Goal: Book appointment/travel/reservation

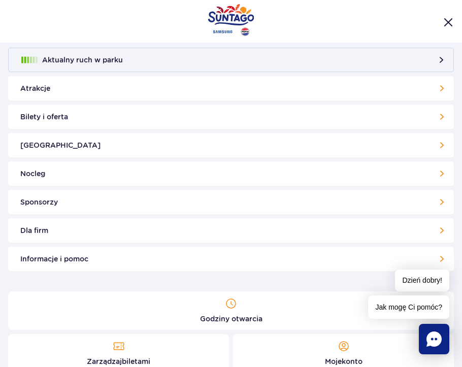
click at [53, 112] on link "Bilety i oferta" at bounding box center [230, 116] width 445 height 24
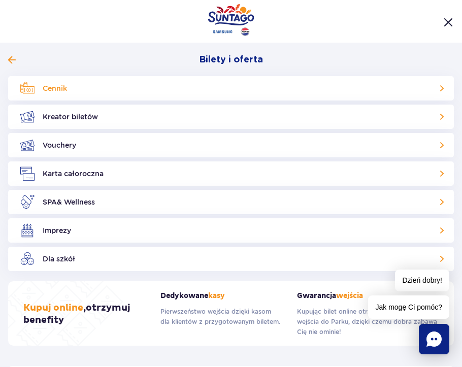
click at [40, 88] on link "Cennik" at bounding box center [230, 88] width 445 height 24
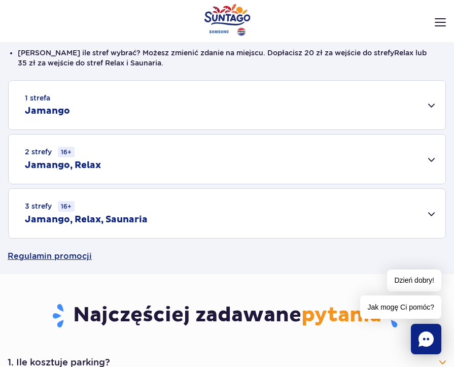
scroll to position [254, 0]
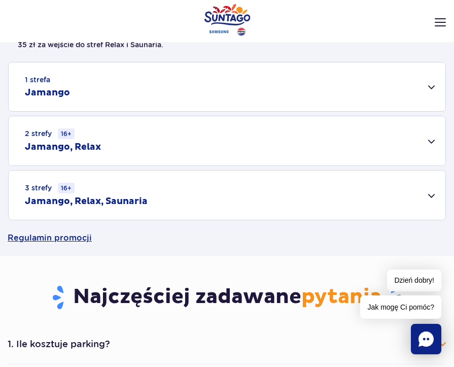
click at [225, 183] on div "3 strefy 16+ Jamango, Relax, Saunaria" at bounding box center [227, 194] width 437 height 49
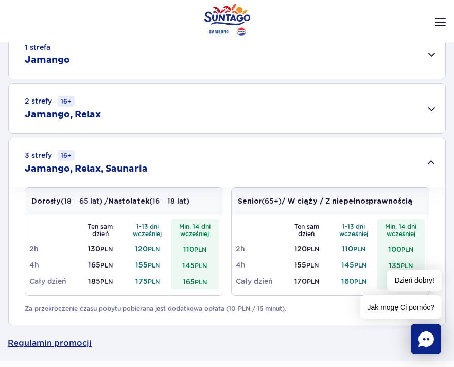
scroll to position [304, 0]
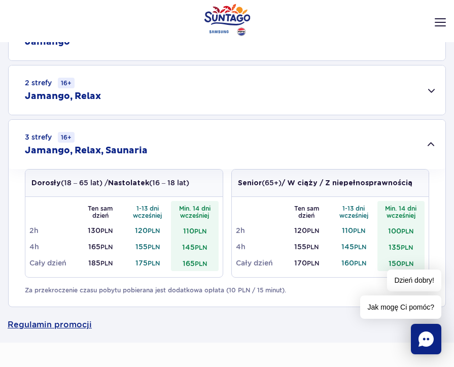
click at [198, 262] on small "PLN" at bounding box center [201, 264] width 12 height 8
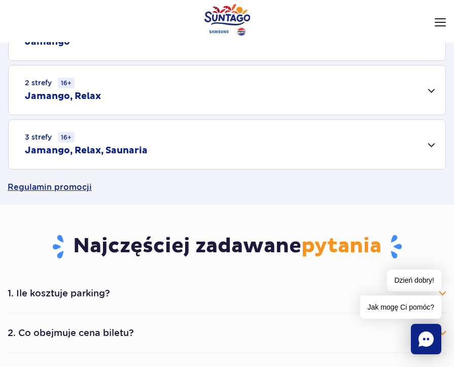
drag, startPoint x: 198, startPoint y: 262, endPoint x: 163, endPoint y: 157, distance: 111.2
click at [163, 157] on div "3 strefy 16+ Jamango, Relax, Saunaria" at bounding box center [227, 144] width 437 height 49
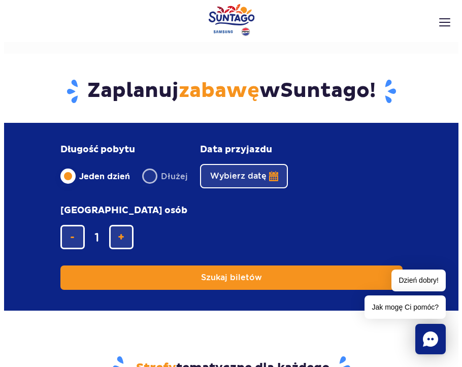
scroll to position [913, 0]
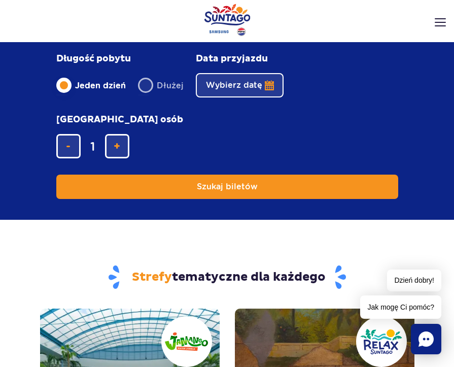
click at [145, 82] on label "Dłużej" at bounding box center [161, 85] width 46 height 21
click at [145, 94] on input "Dłużej" at bounding box center [143, 95] width 11 height 2
radio input "false"
radio input "true"
click at [260, 81] on button "Wybierz datę" at bounding box center [240, 85] width 88 height 24
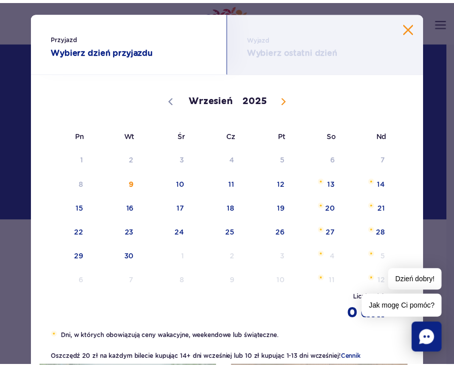
scroll to position [51, 0]
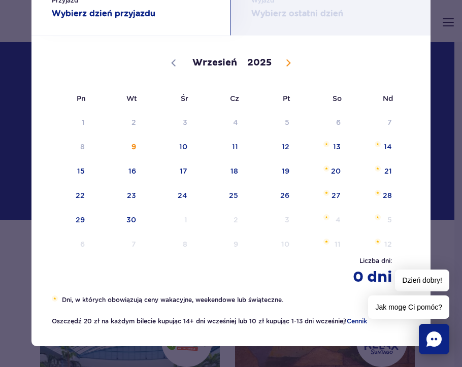
click at [280, 58] on span at bounding box center [287, 62] width 17 height 17
click at [285, 63] on icon at bounding box center [288, 62] width 7 height 7
select select "11"
drag, startPoint x: 284, startPoint y: 63, endPoint x: 403, endPoint y: 57, distance: 119.8
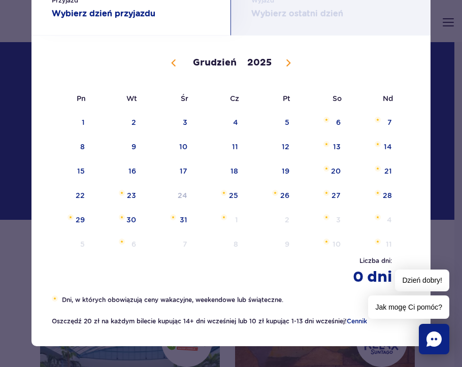
click at [403, 57] on div "Wrzesień Październik Listopad Grudzień 2025" at bounding box center [231, 62] width 358 height 50
click at [328, 124] on span "6" at bounding box center [322, 122] width 51 height 23
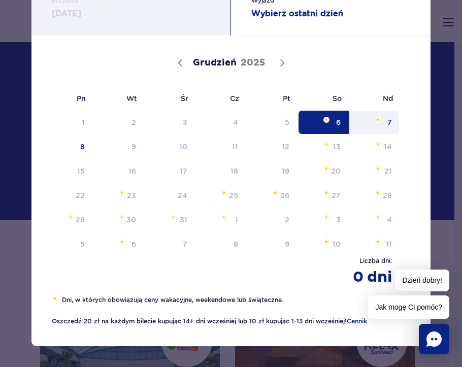
click at [379, 128] on span "7" at bounding box center [373, 122] width 51 height 23
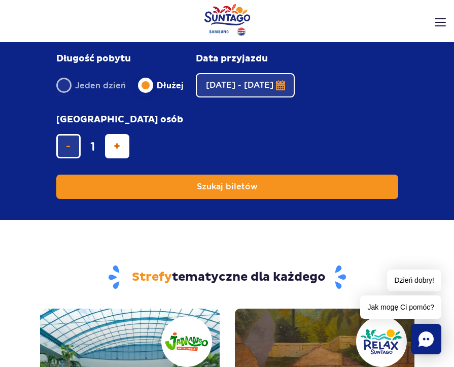
click at [117, 146] on span "dodaj bilet" at bounding box center [117, 146] width 7 height 0
type input "2"
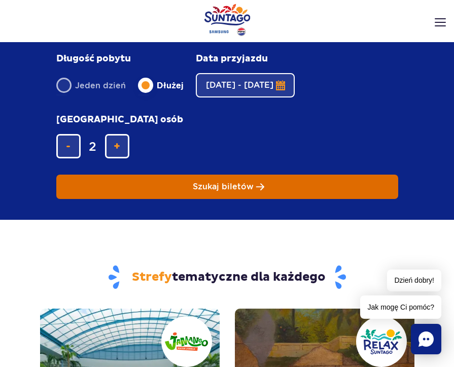
click at [198, 184] on span "Szukaj biletów" at bounding box center [223, 186] width 61 height 9
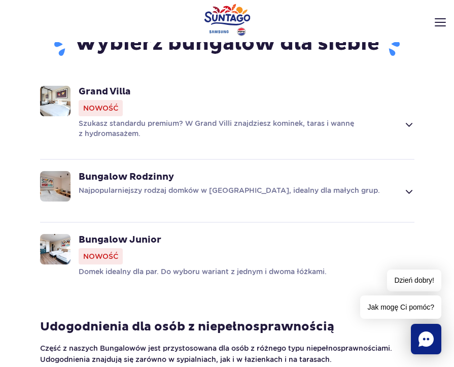
scroll to position [710, 0]
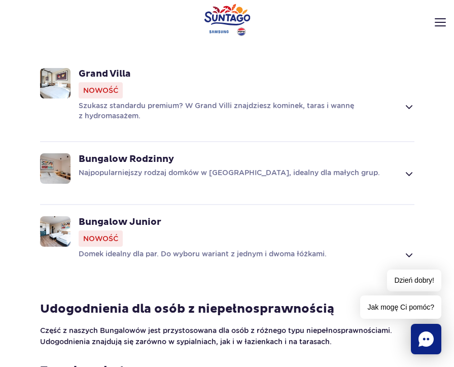
drag, startPoint x: 411, startPoint y: 91, endPoint x: 409, endPoint y: 96, distance: 6.1
click at [411, 100] on span at bounding box center [409, 106] width 12 height 12
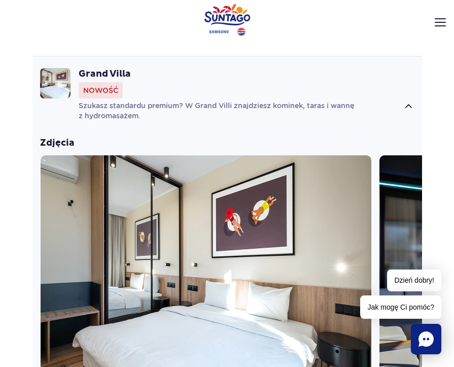
click at [409, 100] on span at bounding box center [409, 106] width 12 height 12
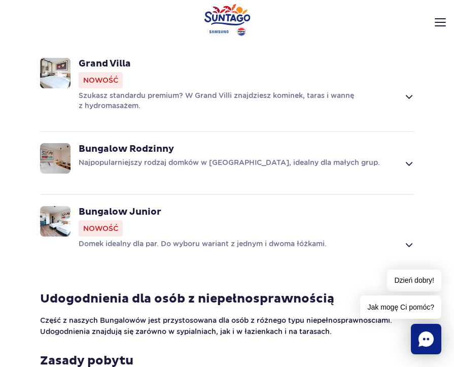
click at [409, 96] on div "Szukasz standardu premium? W Grand Villi znajdziesz kominek, taras i wannę z hy…" at bounding box center [247, 100] width 336 height 20
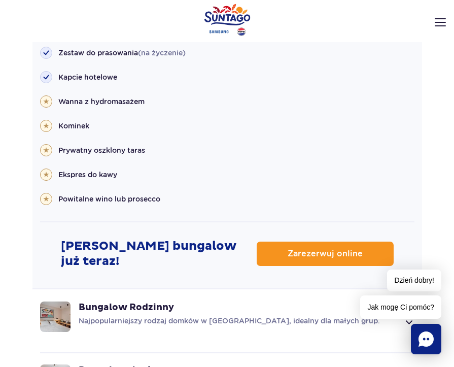
scroll to position [1583, 0]
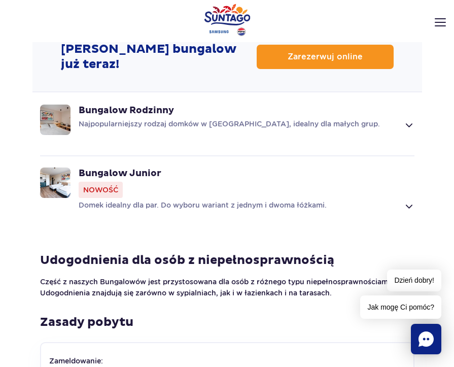
click at [166, 119] on p "Najpopularniejszy rodzaj domków w Suntago Village, idealny dla małych grup." at bounding box center [239, 125] width 320 height 12
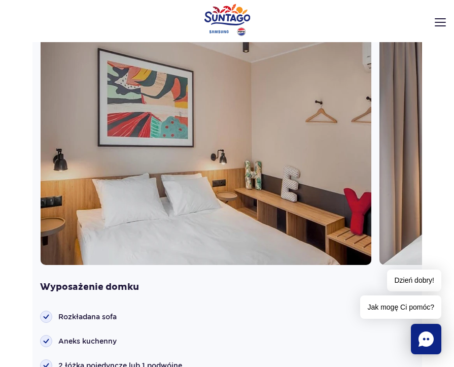
scroll to position [908, 0]
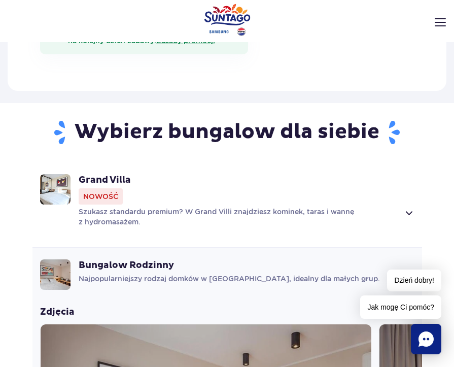
click at [185, 192] on div "Grand Villa Nowość" at bounding box center [247, 189] width 336 height 30
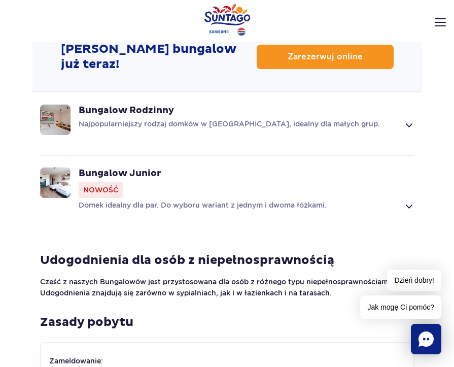
scroll to position [1430, 0]
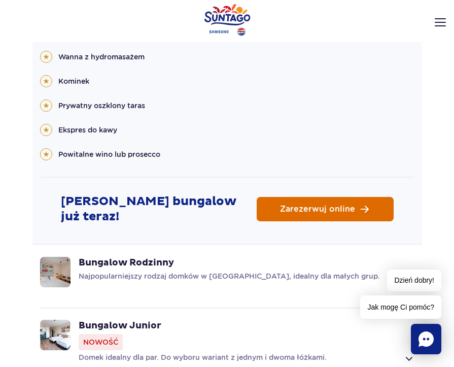
click at [274, 202] on link "Zarezerwuj online" at bounding box center [325, 209] width 137 height 24
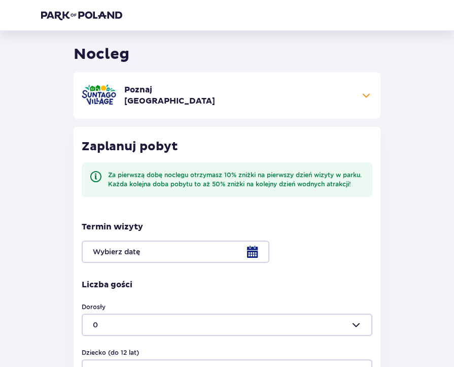
scroll to position [51, 0]
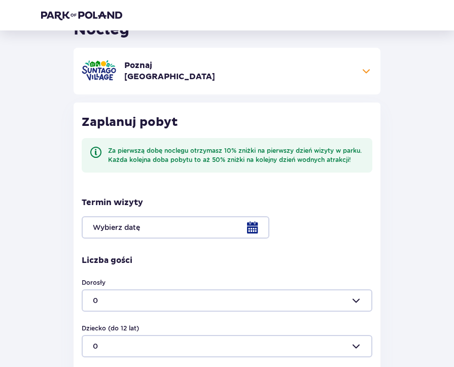
click at [259, 232] on div at bounding box center [227, 227] width 290 height 22
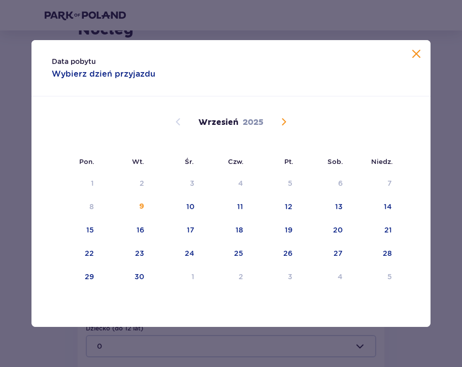
click at [285, 123] on span "Calendar" at bounding box center [283, 122] width 12 height 12
click at [187, 275] on div "31" at bounding box center [191, 276] width 8 height 10
click at [286, 120] on span "Calendar" at bounding box center [283, 122] width 12 height 12
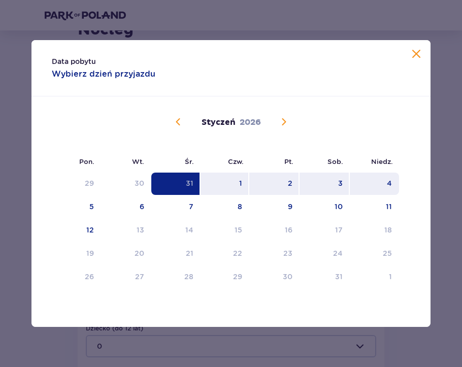
click at [379, 181] on div "4" at bounding box center [373, 183] width 49 height 22
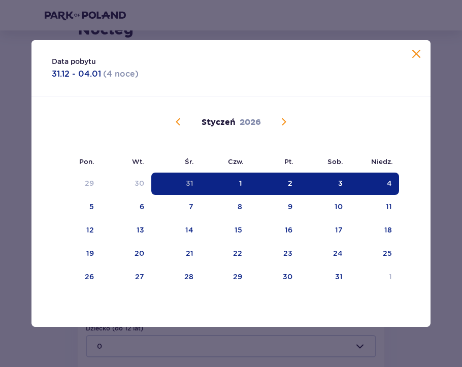
type input "31.12.25 - 04.01.26"
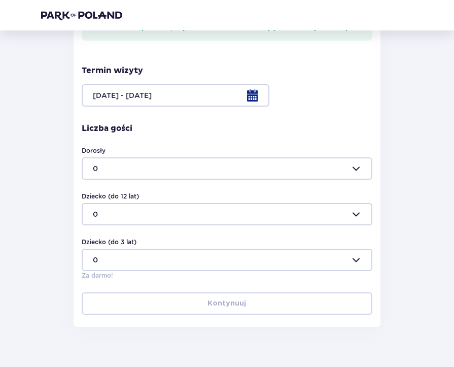
scroll to position [203, 0]
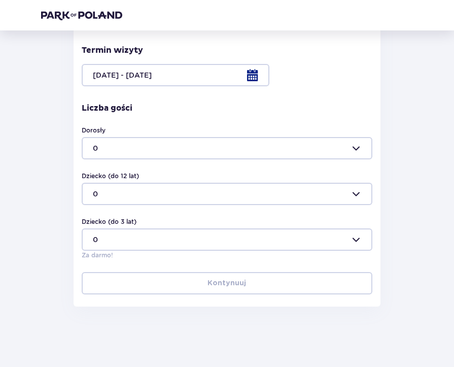
click at [165, 148] on div at bounding box center [227, 148] width 290 height 22
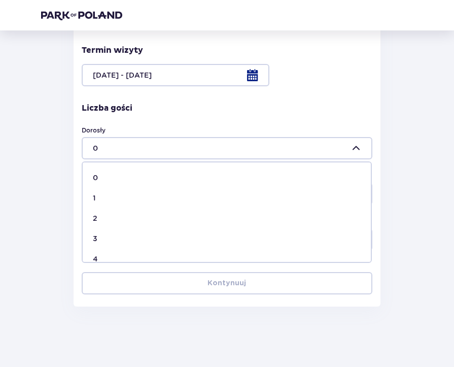
click at [96, 260] on p "4" at bounding box center [95, 259] width 5 height 10
type input "4"
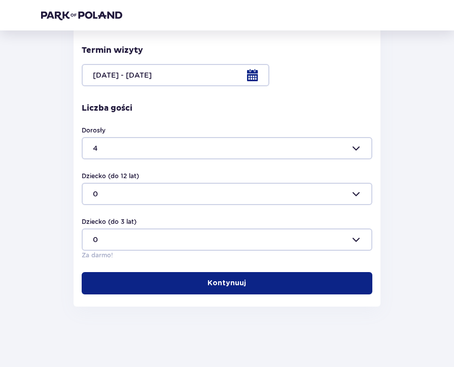
click at [223, 290] on button "Kontynuuj" at bounding box center [227, 283] width 290 height 22
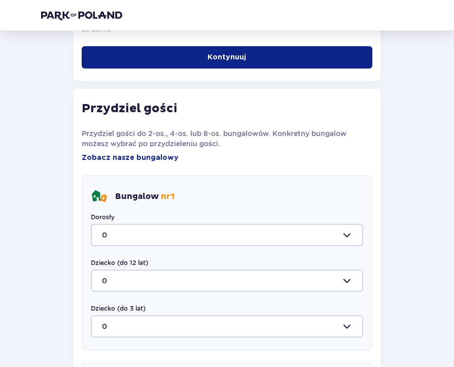
scroll to position [479, 0]
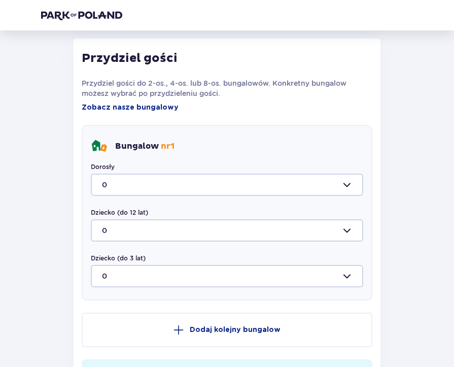
click at [134, 175] on div at bounding box center [227, 184] width 272 height 22
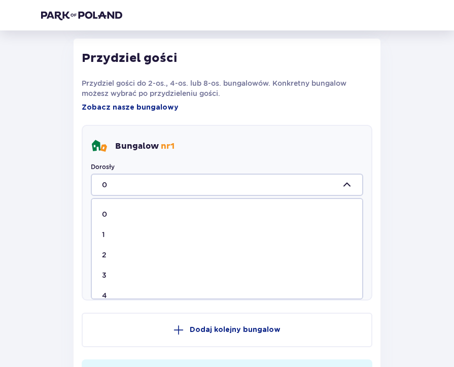
click at [115, 294] on div "4" at bounding box center [227, 295] width 250 height 10
type input "4"
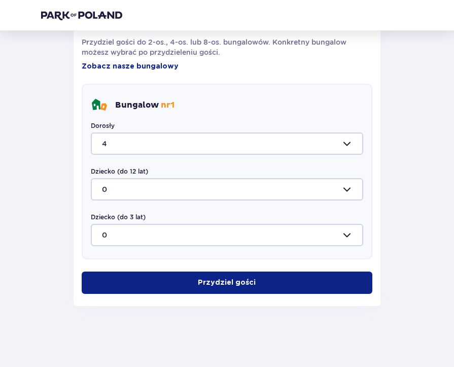
click at [240, 279] on p "Przydziel gości" at bounding box center [227, 282] width 58 height 10
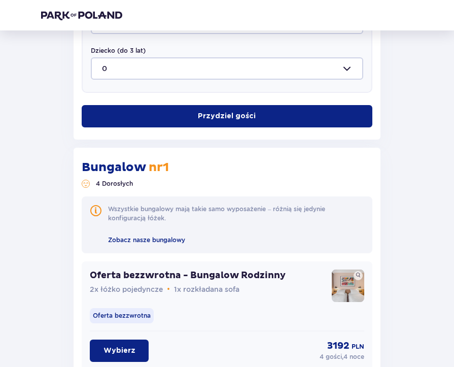
scroll to position [634, 0]
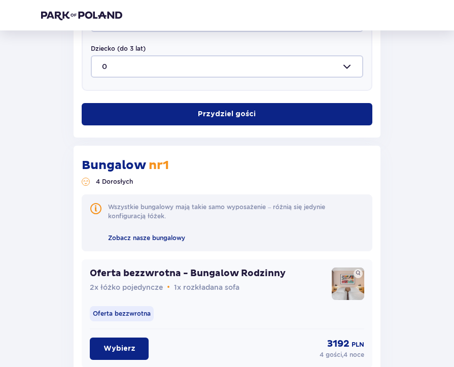
click at [96, 208] on span at bounding box center [96, 208] width 12 height 12
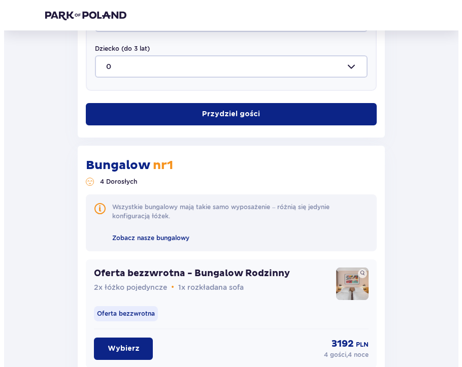
scroll to position [684, 0]
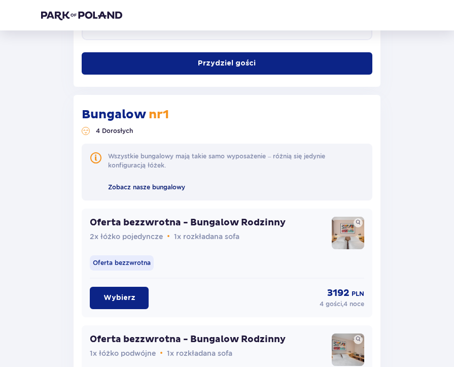
click at [169, 189] on span "Zobacz nasze bungalowy" at bounding box center [146, 187] width 77 height 8
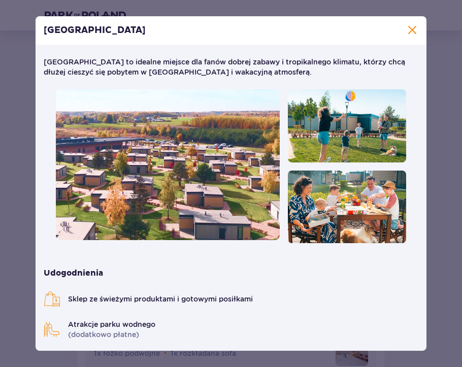
drag, startPoint x: 406, startPoint y: 37, endPoint x: 423, endPoint y: 37, distance: 16.7
click at [406, 38] on div "[GEOGRAPHIC_DATA]" at bounding box center [231, 30] width 391 height 28
click at [413, 28] on span at bounding box center [412, 30] width 12 height 12
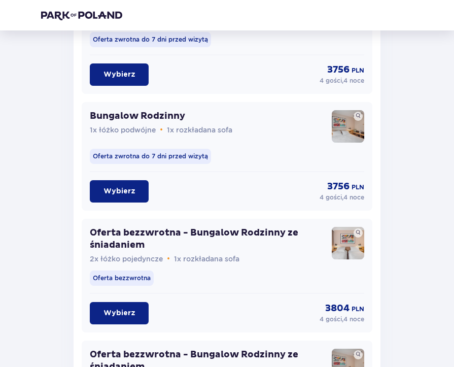
scroll to position [1191, 0]
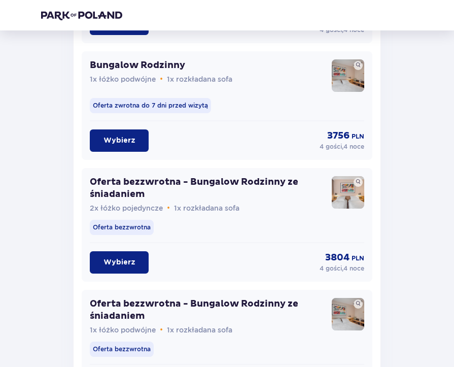
click at [127, 264] on p "Wybierz" at bounding box center [119, 262] width 32 height 10
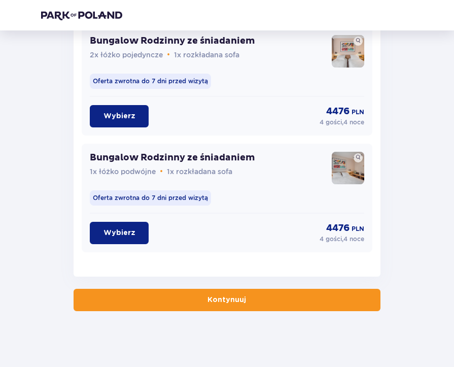
scroll to position [1581, 0]
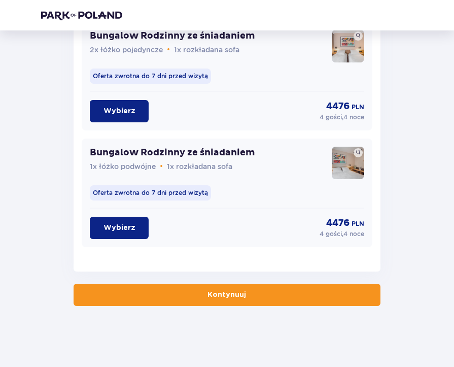
click at [245, 296] on span "button" at bounding box center [248, 295] width 10 height 10
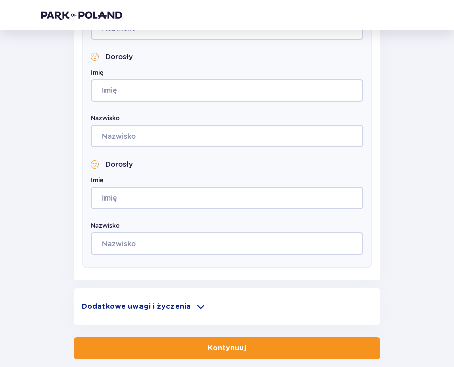
scroll to position [625, 0]
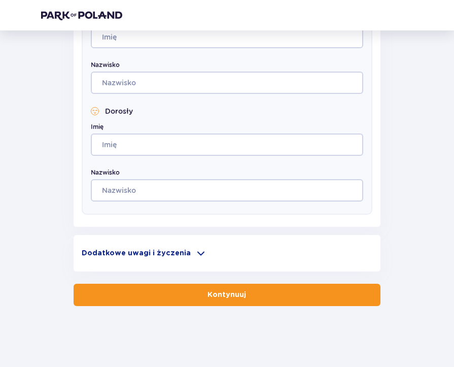
click at [181, 239] on div "Dodatkowe uwagi i życzenia Czy możemy Ci jeszcze w czymś pomóc? Daj nam znać! D…" at bounding box center [227, 253] width 306 height 37
click at [180, 250] on p "Dodatkowe uwagi i życzenia" at bounding box center [136, 253] width 109 height 10
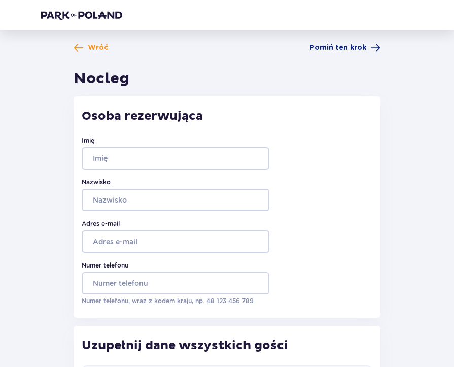
scroll to position [0, 0]
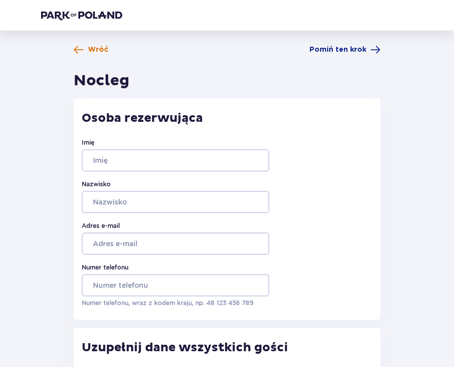
click at [97, 46] on span "Wróć" at bounding box center [98, 50] width 21 height 10
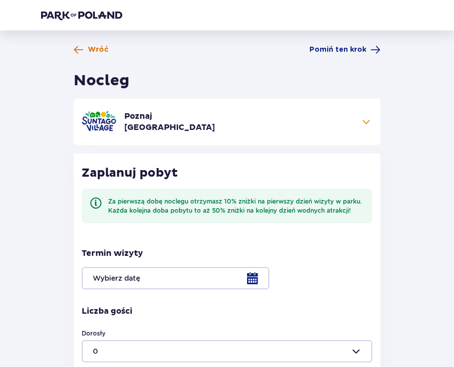
click at [93, 52] on span "Wróć" at bounding box center [98, 50] width 21 height 10
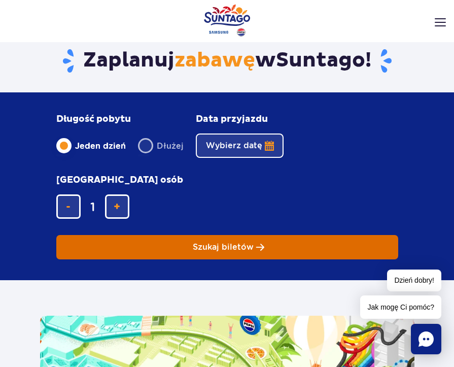
scroll to position [2029, 0]
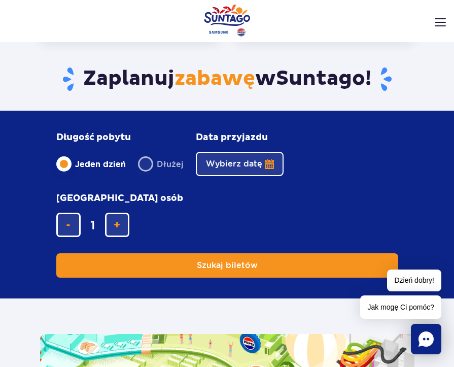
click at [242, 152] on button "Wybierz datę" at bounding box center [240, 164] width 88 height 24
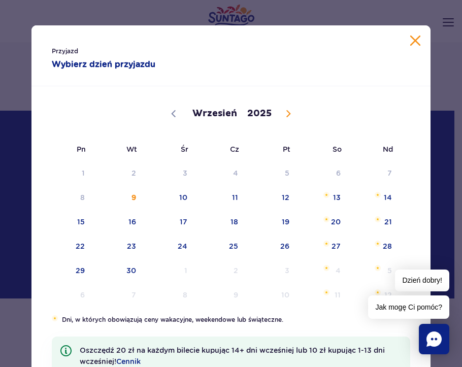
click at [288, 116] on span at bounding box center [287, 113] width 17 height 17
select select "11"
click at [187, 275] on span "31" at bounding box center [169, 270] width 51 height 23
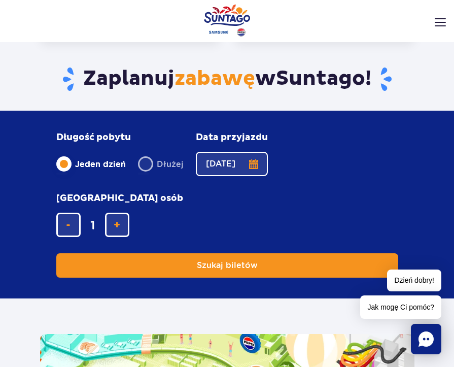
click at [136, 152] on div "Jeden dzień Dłużej" at bounding box center [119, 164] width 127 height 24
click at [146, 153] on label "Dłużej" at bounding box center [161, 163] width 46 height 21
click at [146, 172] on input "Dłużej" at bounding box center [143, 173] width 11 height 2
radio input "false"
radio input "true"
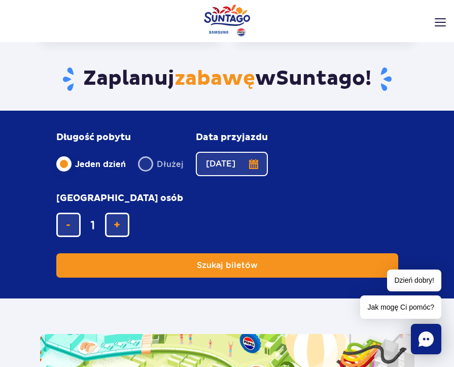
radio input "false"
radio input "true"
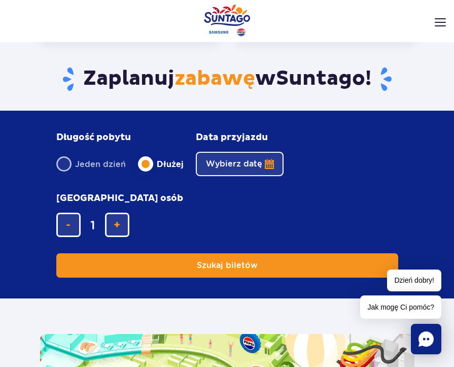
click at [259, 152] on button "Wybierz datę" at bounding box center [240, 164] width 88 height 24
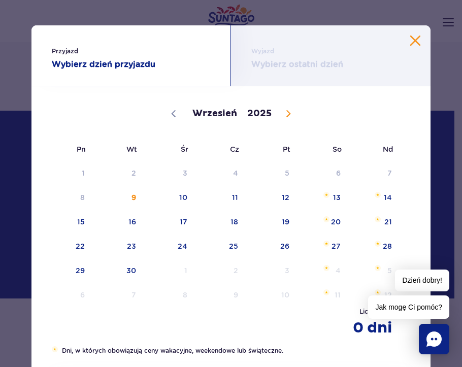
click at [279, 113] on span at bounding box center [287, 113] width 17 height 17
click at [285, 113] on icon at bounding box center [288, 113] width 7 height 7
select select "11"
click at [177, 268] on span "31" at bounding box center [169, 270] width 51 height 23
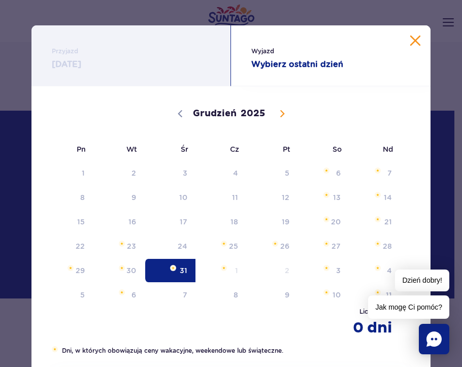
click at [278, 116] on icon at bounding box center [281, 113] width 7 height 7
type input "2026"
select select "0"
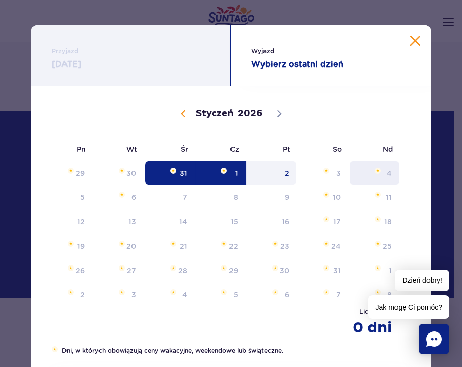
click at [384, 172] on span "4" at bounding box center [373, 172] width 51 height 23
click at [276, 172] on span "2" at bounding box center [271, 172] width 51 height 23
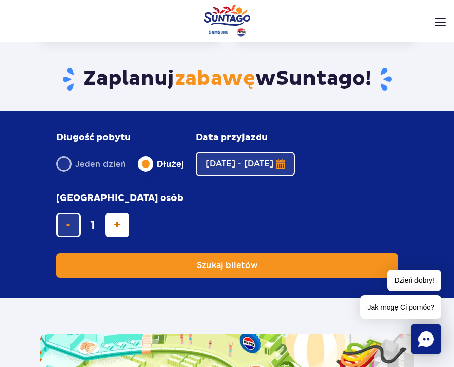
click at [126, 213] on button "dodaj bilet" at bounding box center [117, 225] width 24 height 24
type input "2"
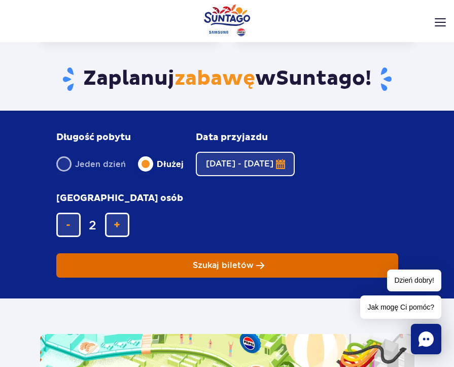
click at [223, 261] on span "Szukaj biletów" at bounding box center [223, 265] width 61 height 9
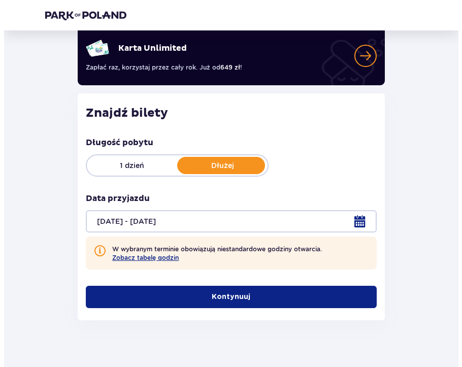
scroll to position [94, 0]
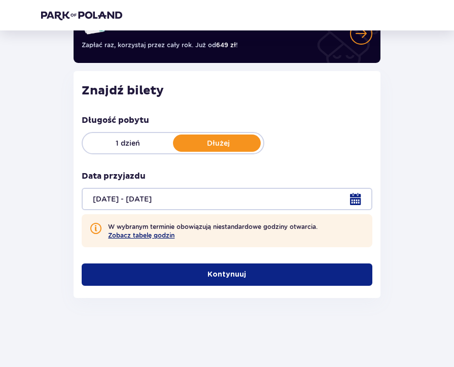
click at [161, 236] on button "Zobacz tabelę godzin" at bounding box center [141, 235] width 66 height 8
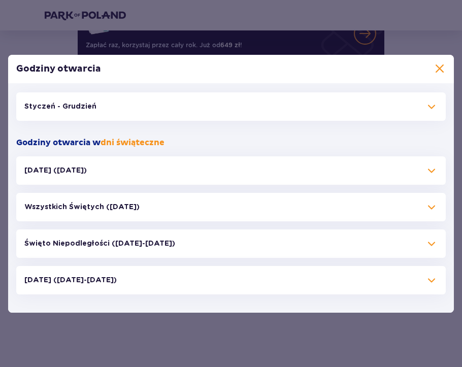
click at [117, 279] on p "[DATE] ([DATE]-[DATE])" at bounding box center [70, 280] width 92 height 10
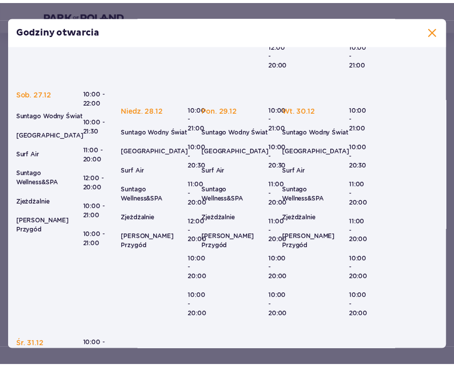
scroll to position [442, 0]
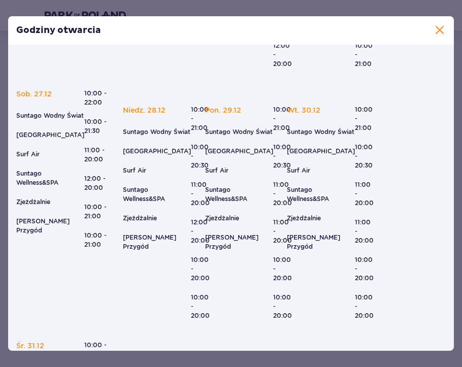
drag, startPoint x: 205, startPoint y: 217, endPoint x: 438, endPoint y: 32, distance: 297.1
click at [438, 32] on span at bounding box center [439, 30] width 12 height 12
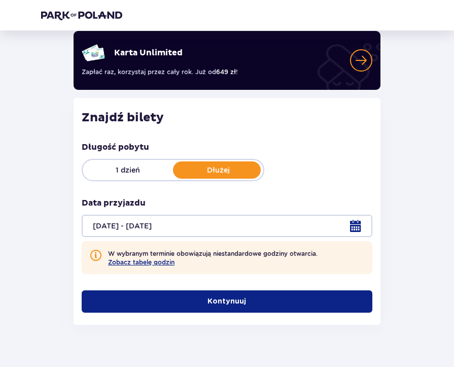
scroll to position [44, 0]
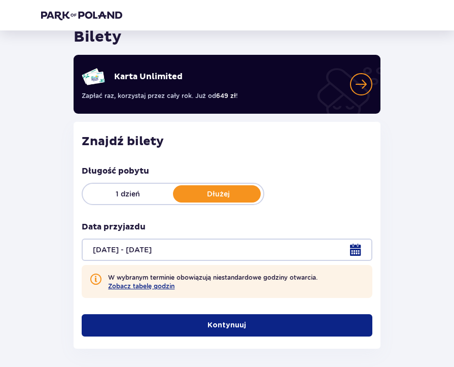
click at [214, 327] on p "Kontynuuj" at bounding box center [226, 325] width 39 height 10
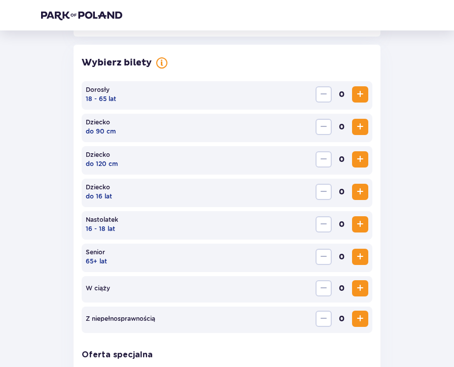
scroll to position [299, 0]
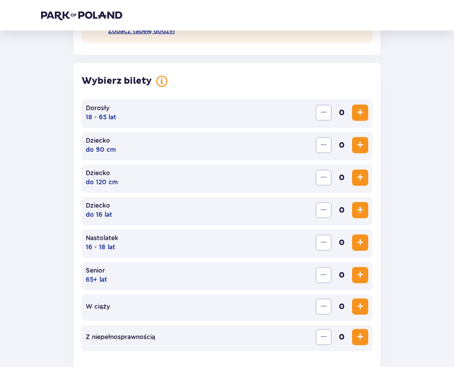
click at [362, 116] on span "Increase" at bounding box center [360, 113] width 12 height 12
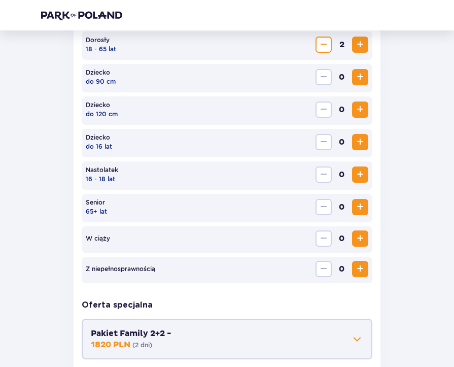
scroll to position [471, 0]
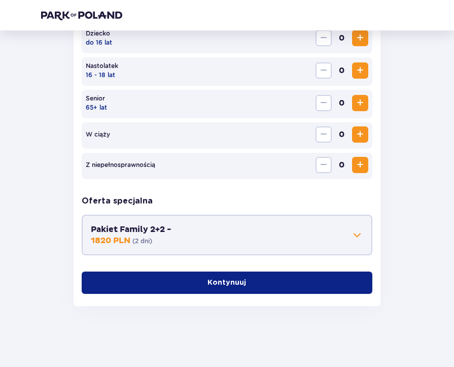
click at [218, 280] on p "Kontynuuj" at bounding box center [226, 282] width 39 height 10
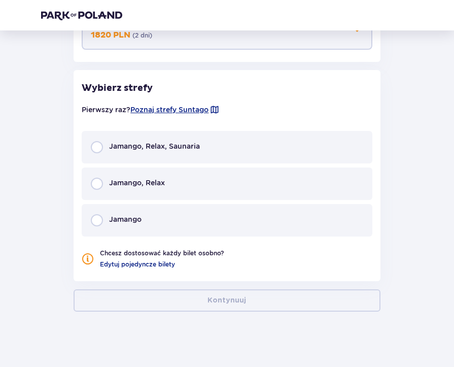
scroll to position [682, 0]
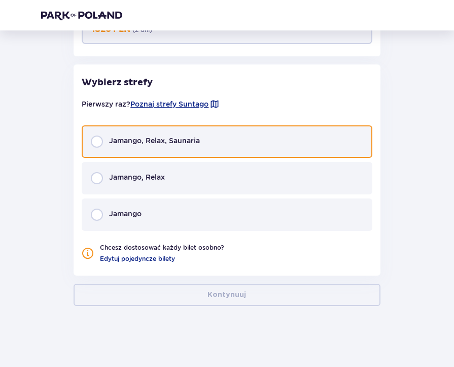
click at [103, 145] on input "radio" at bounding box center [97, 141] width 12 height 12
radio input "true"
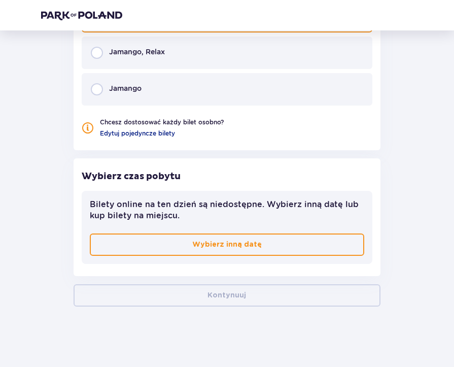
scroll to position [807, 0]
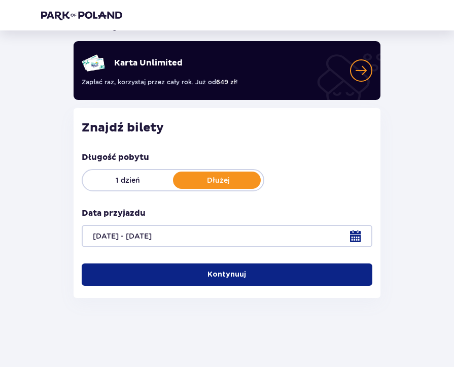
click at [246, 269] on button "Kontynuuj" at bounding box center [227, 274] width 290 height 22
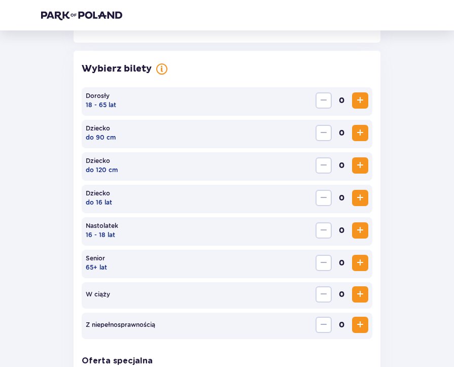
scroll to position [312, 0]
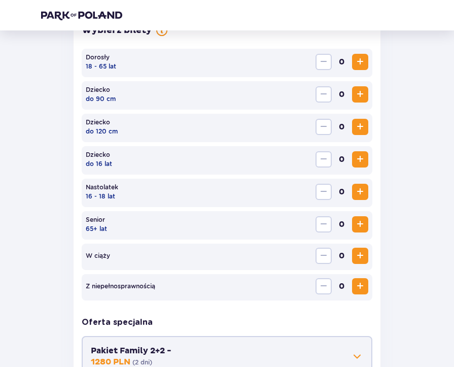
click at [368, 62] on div "Dorosły 18 - 65 lat 0" at bounding box center [227, 63] width 290 height 28
click at [366, 62] on button "Increase" at bounding box center [360, 62] width 16 height 16
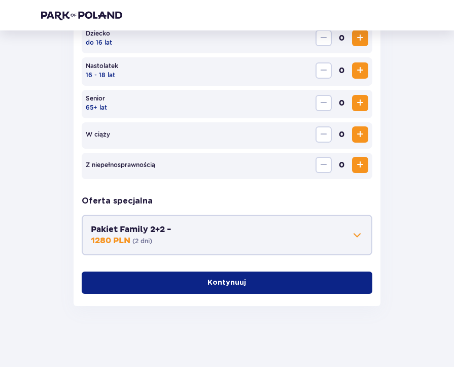
click at [250, 282] on span "button" at bounding box center [248, 282] width 10 height 10
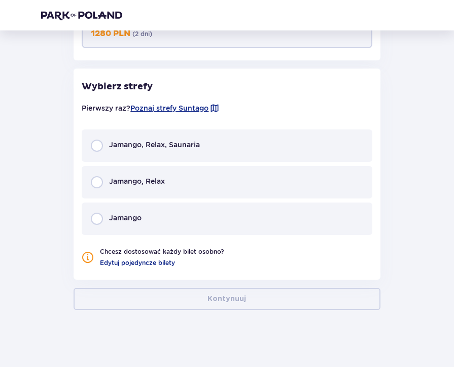
scroll to position [645, 0]
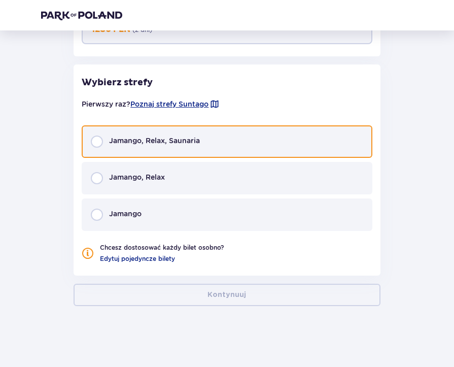
click at [102, 139] on input "radio" at bounding box center [97, 141] width 12 height 12
radio input "true"
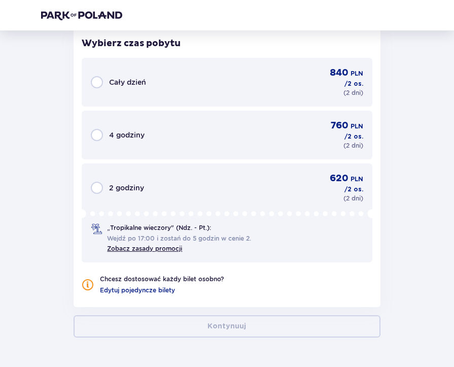
scroll to position [908, 0]
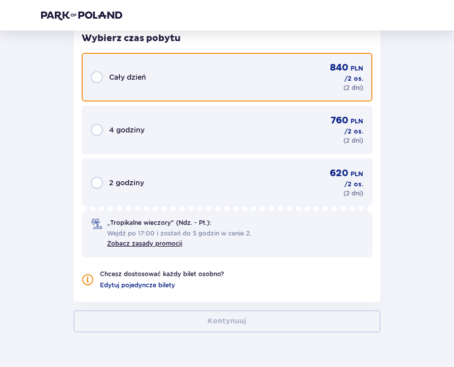
click at [93, 81] on input "radio" at bounding box center [97, 77] width 12 height 12
radio input "true"
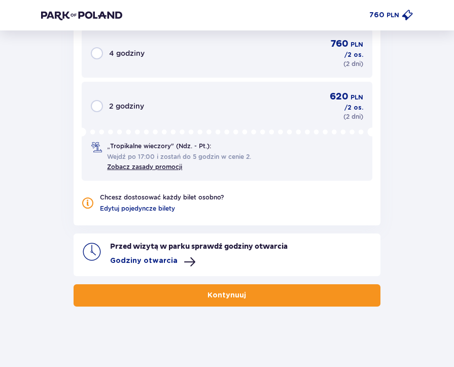
scroll to position [985, 0]
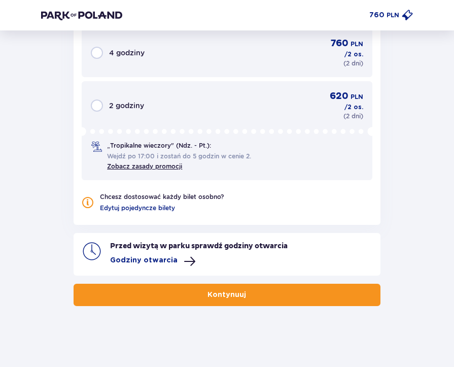
click at [243, 298] on span "button" at bounding box center [248, 295] width 10 height 10
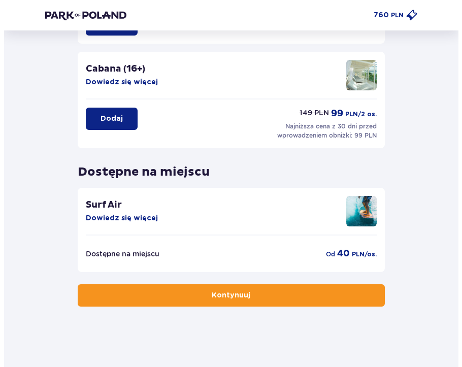
scroll to position [245, 0]
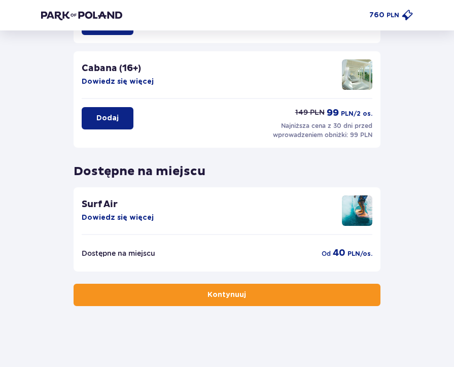
click at [121, 76] on div "Cabana (16+) Dowiedz się więcej" at bounding box center [118, 74] width 72 height 24
click at [119, 83] on button "Dowiedz się więcej" at bounding box center [118, 82] width 72 height 10
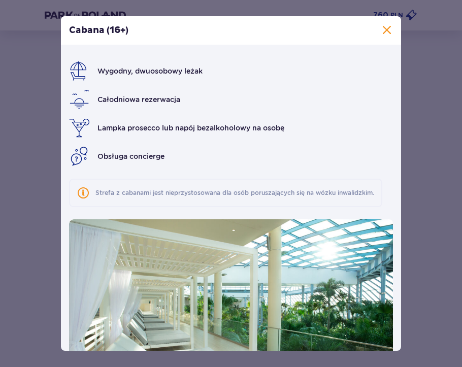
click at [384, 29] on span at bounding box center [386, 30] width 12 height 12
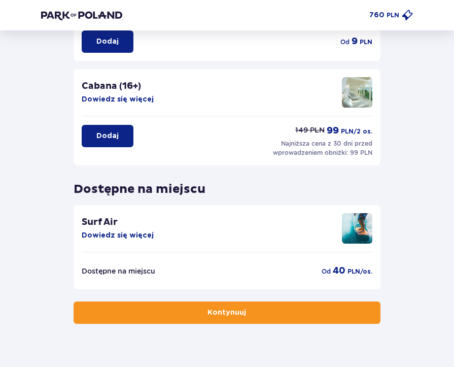
scroll to position [245, 0]
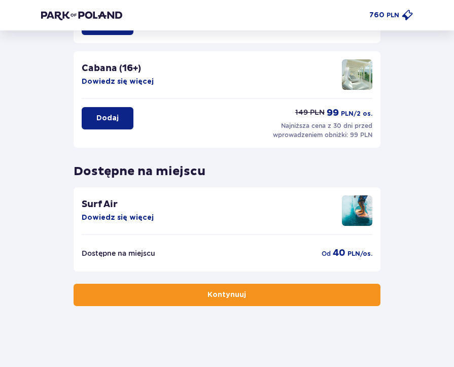
click at [123, 120] on button "Dodaj" at bounding box center [108, 118] width 52 height 22
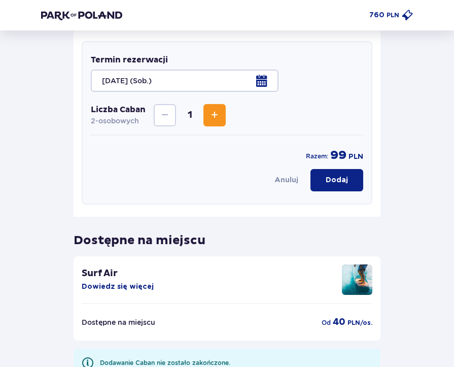
scroll to position [374, 0]
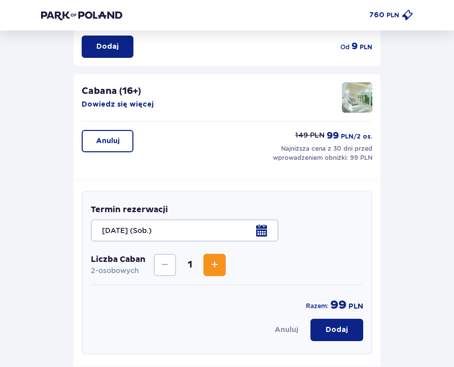
click at [125, 140] on button "Anuluj" at bounding box center [108, 141] width 52 height 22
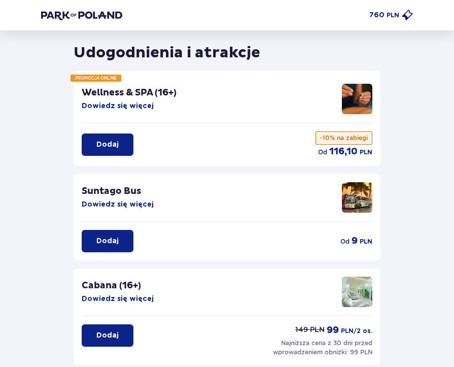
scroll to position [0, 0]
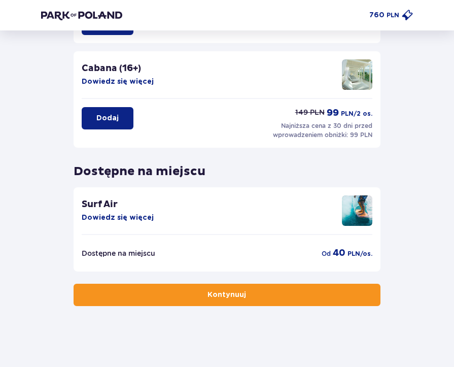
click at [264, 285] on button "Kontynuuj" at bounding box center [227, 295] width 306 height 22
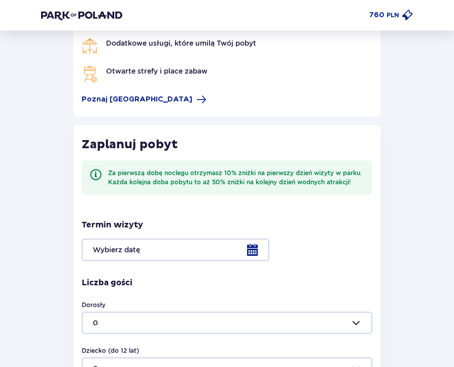
scroll to position [101, 0]
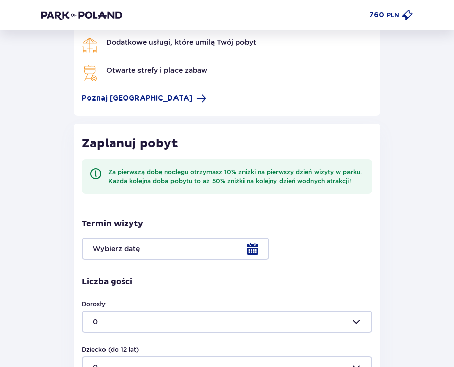
click at [245, 244] on div at bounding box center [227, 248] width 290 height 22
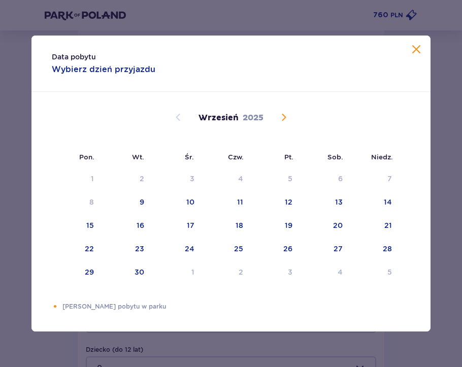
click at [286, 123] on button "Calendar" at bounding box center [283, 117] width 12 height 12
click at [283, 121] on span "Calendar" at bounding box center [283, 117] width 12 height 12
click at [338, 178] on div "6" at bounding box center [340, 178] width 5 height 10
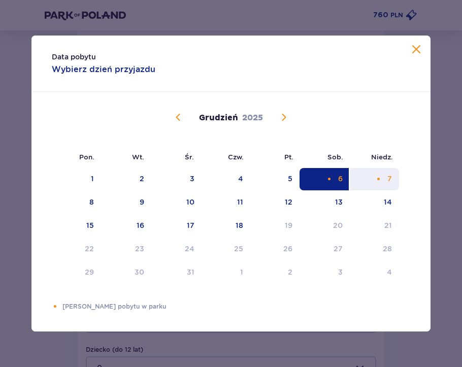
click at [378, 173] on div "7" at bounding box center [373, 179] width 49 height 22
type input "[DATE] - [DATE]"
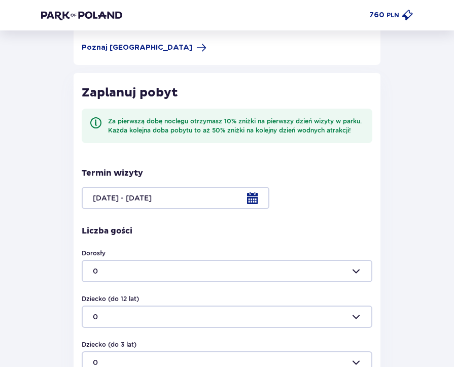
scroll to position [254, 0]
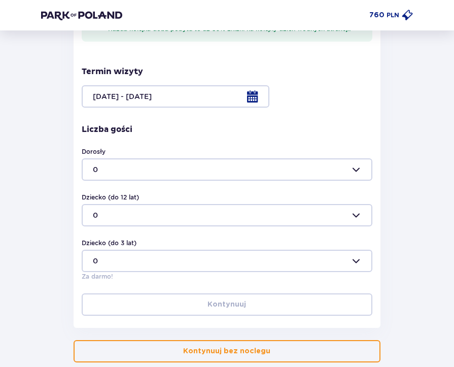
click at [119, 161] on div at bounding box center [227, 169] width 290 height 22
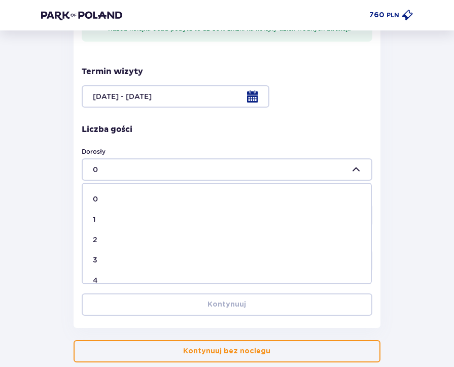
click at [101, 237] on div "2" at bounding box center [227, 239] width 268 height 10
type input "2"
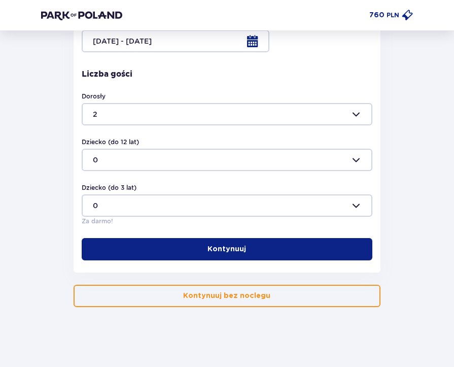
scroll to position [310, 0]
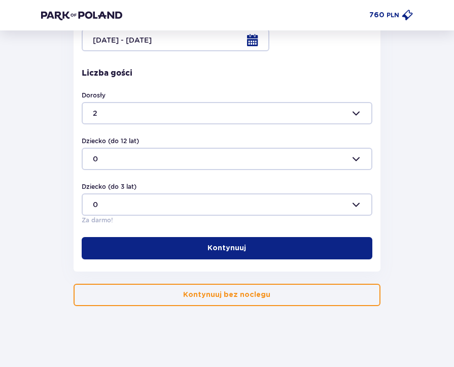
click at [259, 251] on button "Kontynuuj" at bounding box center [227, 248] width 290 height 22
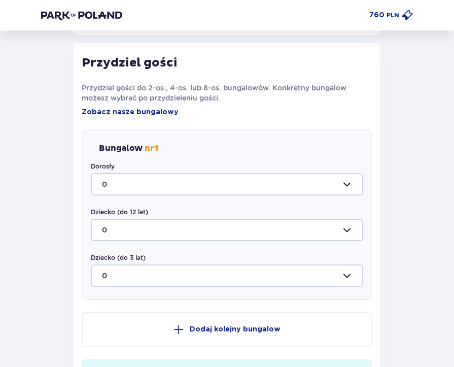
scroll to position [551, 0]
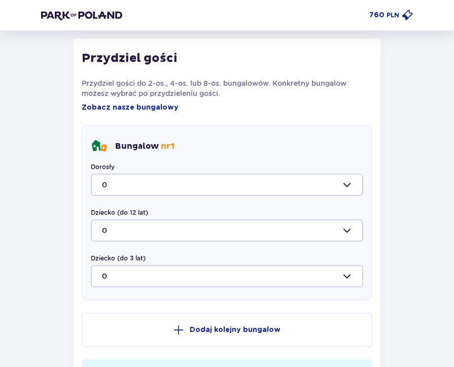
click at [168, 177] on div at bounding box center [227, 184] width 272 height 22
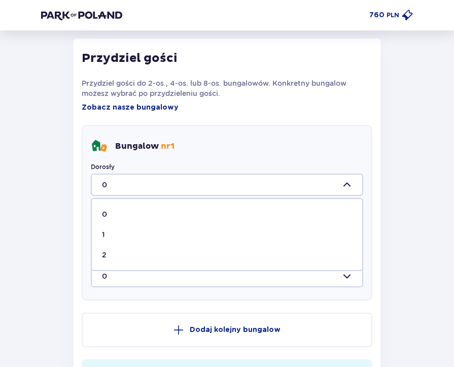
click at [100, 254] on span "2" at bounding box center [227, 254] width 270 height 20
type input "2"
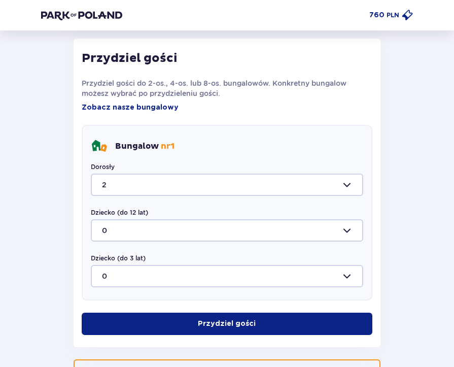
click at [183, 326] on button "Przydziel gości" at bounding box center [227, 323] width 290 height 22
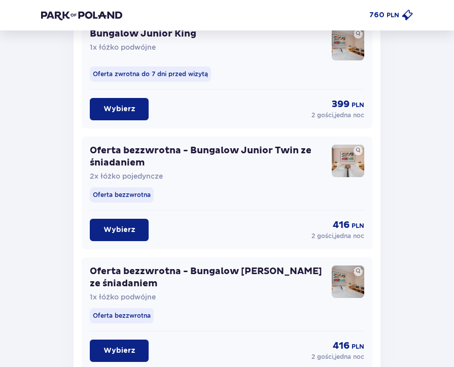
scroll to position [1223, 0]
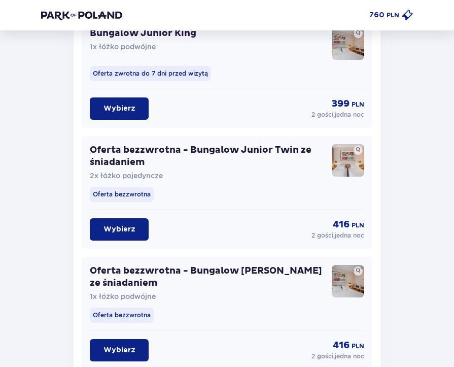
click at [131, 232] on p "Wybierz" at bounding box center [119, 229] width 32 height 10
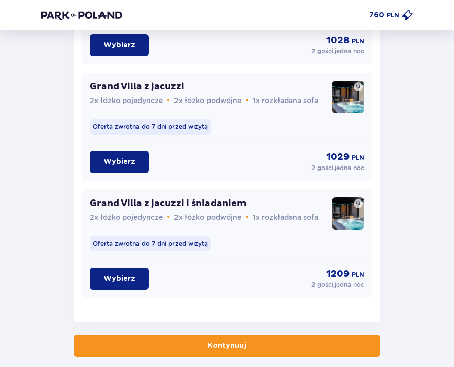
scroll to position [2893, 0]
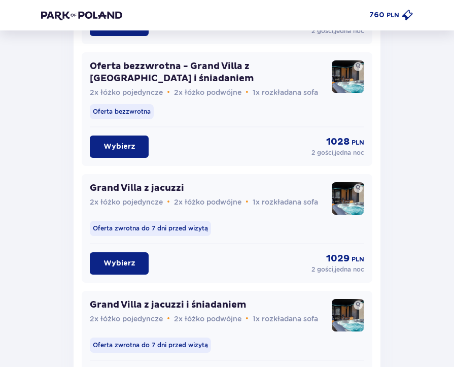
click at [123, 264] on p "Wybierz" at bounding box center [119, 263] width 32 height 10
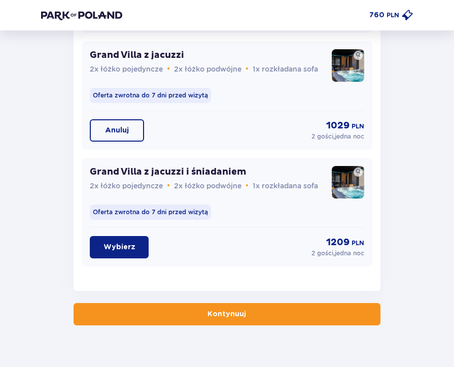
scroll to position [2994, 0]
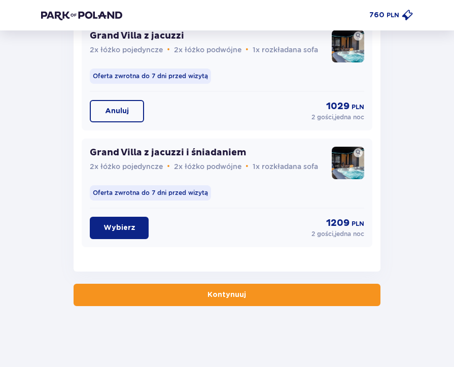
click at [103, 215] on div "Grand Villa z jacuzzi i śniadaniem 2x łóżko pojedyncze • 2x łóżko podwójne • 1x…" at bounding box center [227, 192] width 290 height 109
click at [120, 235] on button "Wybierz" at bounding box center [119, 228] width 59 height 22
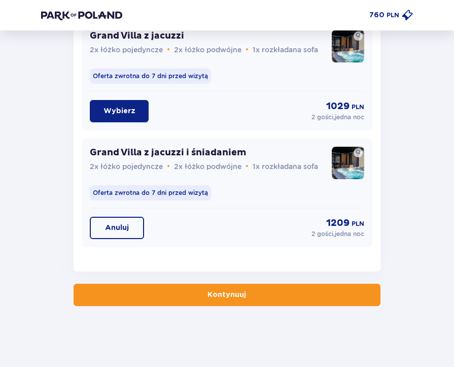
click at [261, 303] on button "Kontynuuj" at bounding box center [227, 295] width 306 height 22
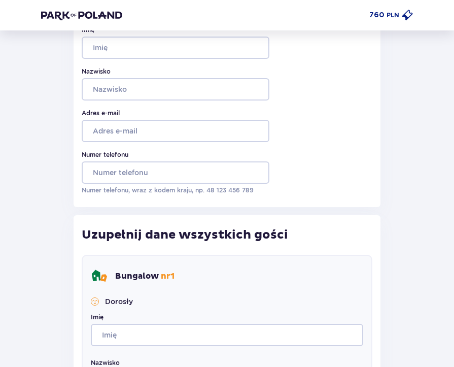
scroll to position [410, 0]
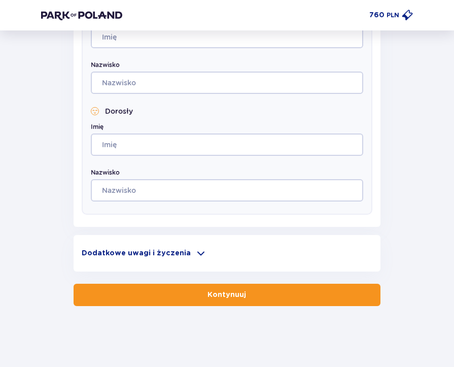
click at [158, 255] on p "Dodatkowe uwagi i życzenia" at bounding box center [136, 253] width 109 height 10
